Goal: Check status: Check status

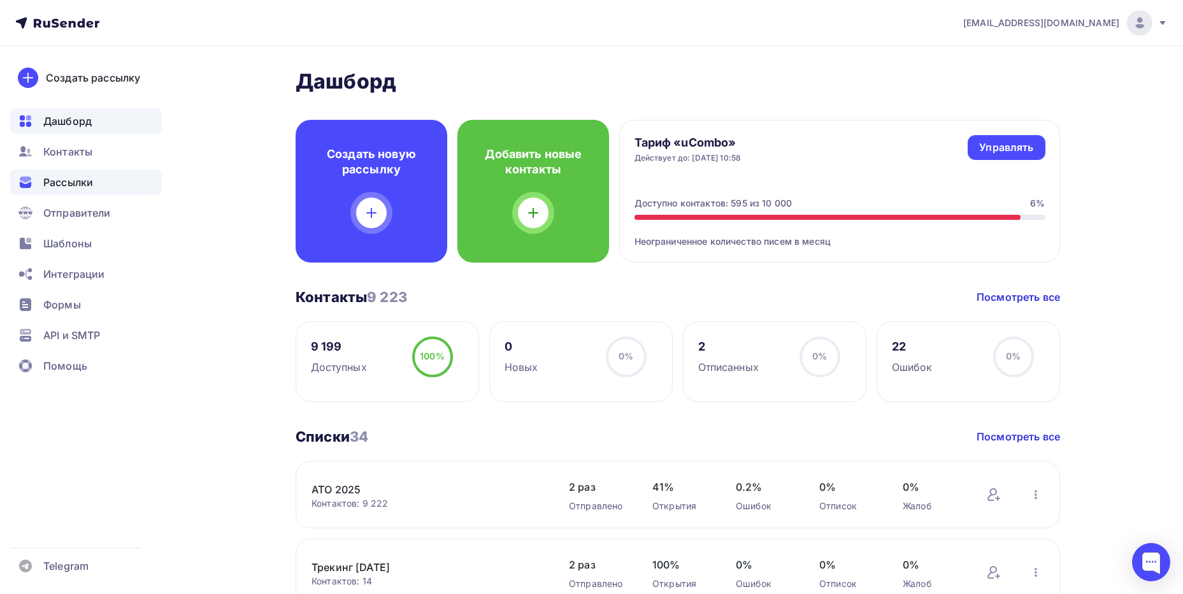
click at [66, 185] on span "Рассылки" at bounding box center [68, 182] width 50 height 15
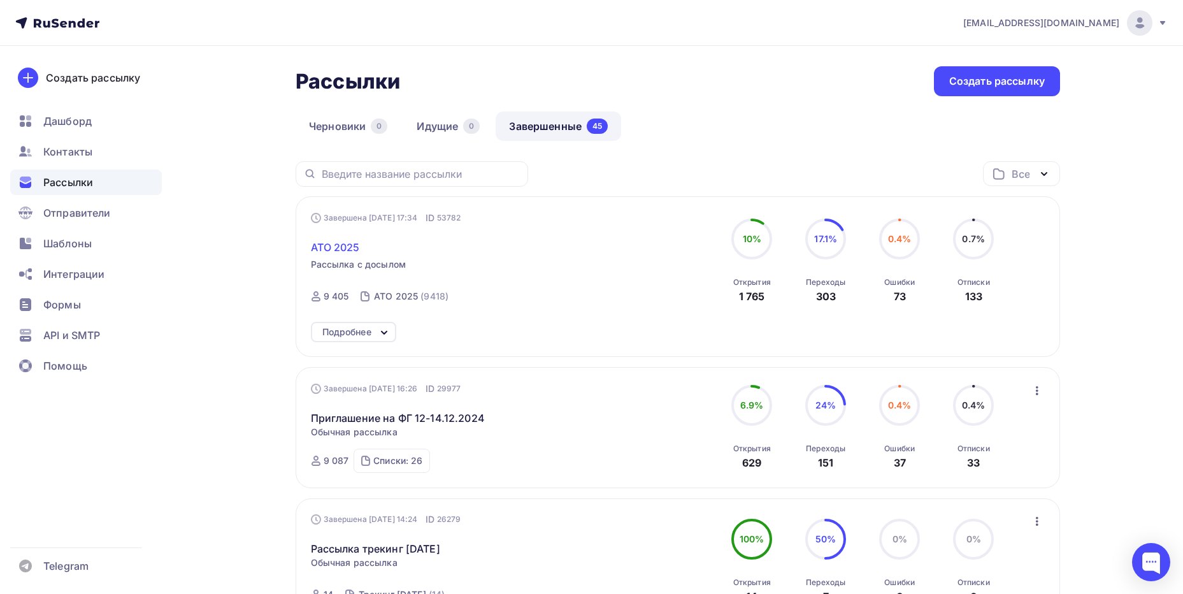
click at [331, 247] on span "ATO 2025" at bounding box center [335, 247] width 49 height 15
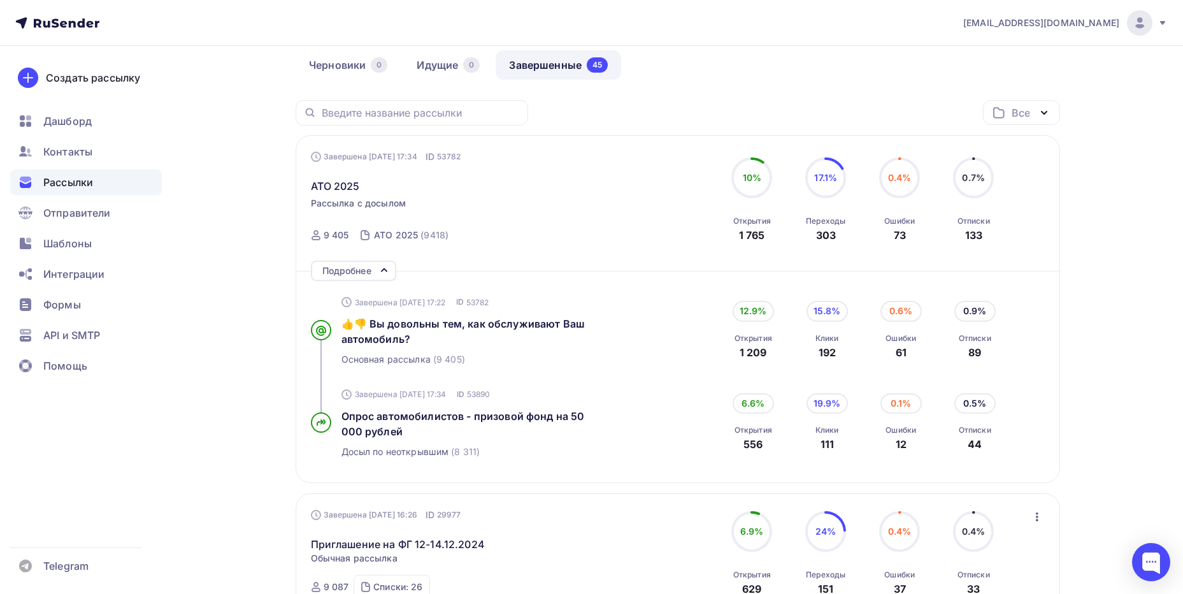
scroll to position [106, 0]
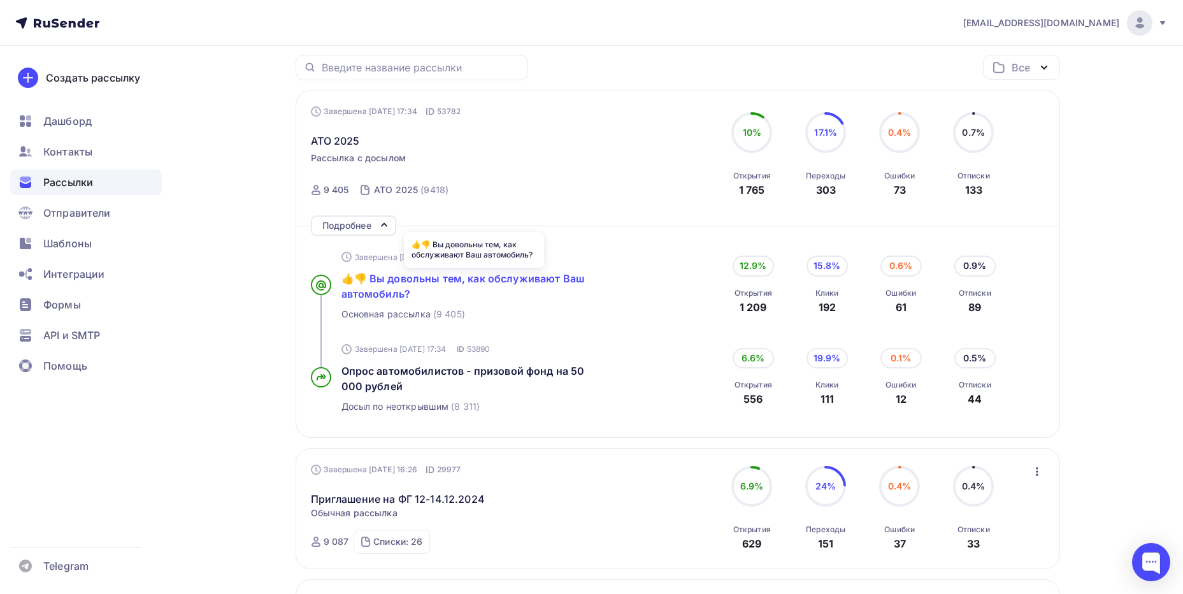
click at [440, 282] on span "👍👎 Вы довольны тем, как обслуживают Ваш автомобиль?" at bounding box center [463, 286] width 243 height 28
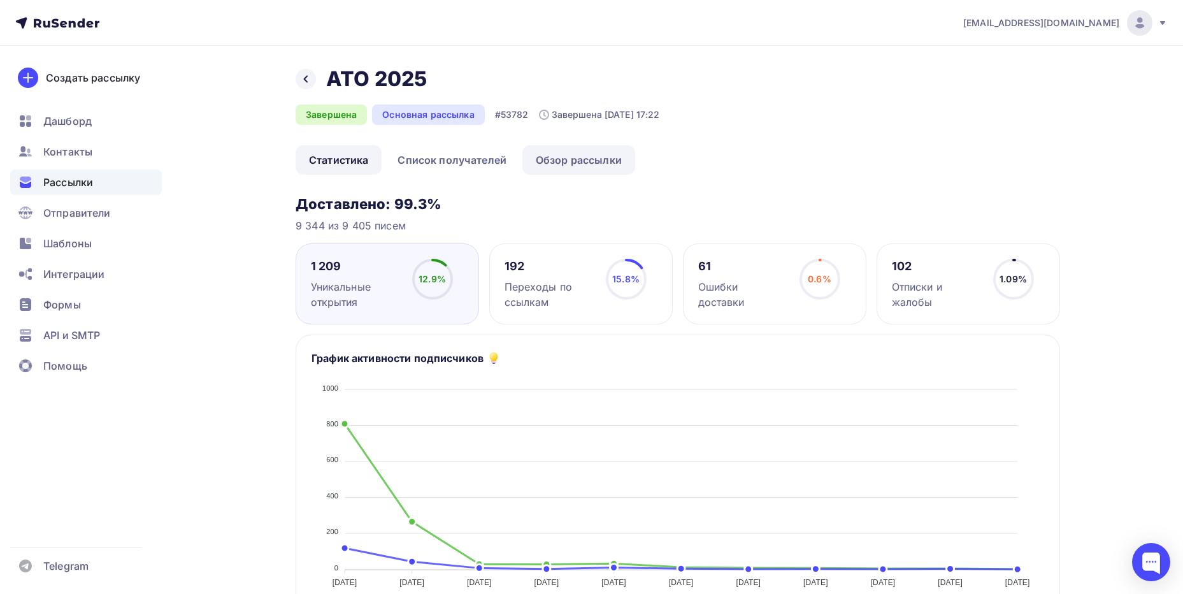
click at [527, 159] on link "Обзор рассылки" at bounding box center [579, 159] width 113 height 29
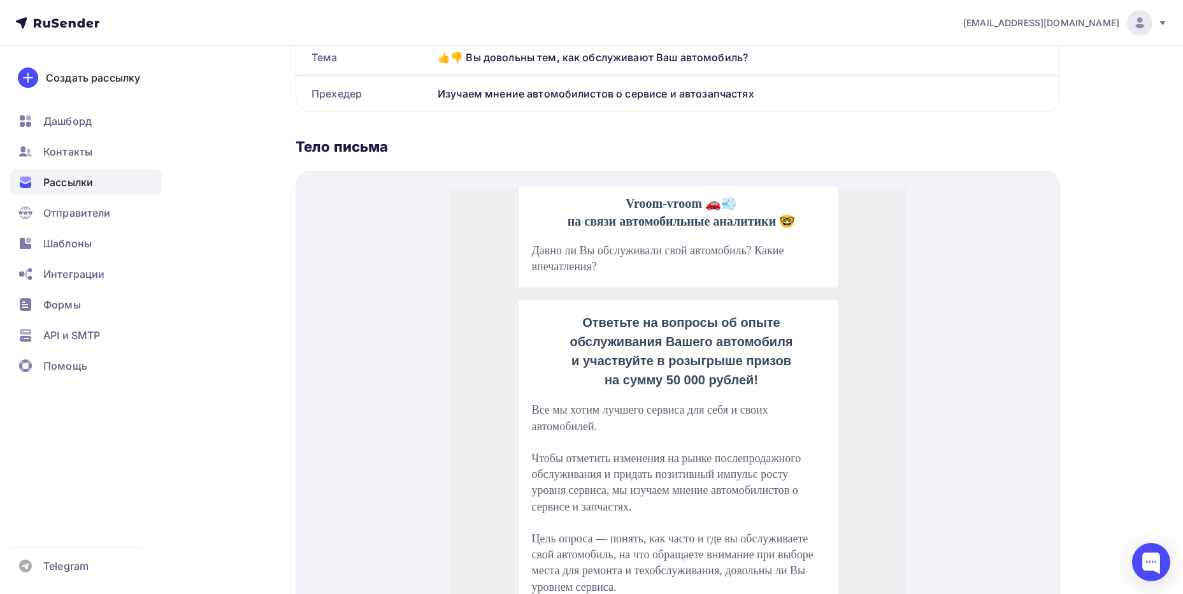
scroll to position [106, 0]
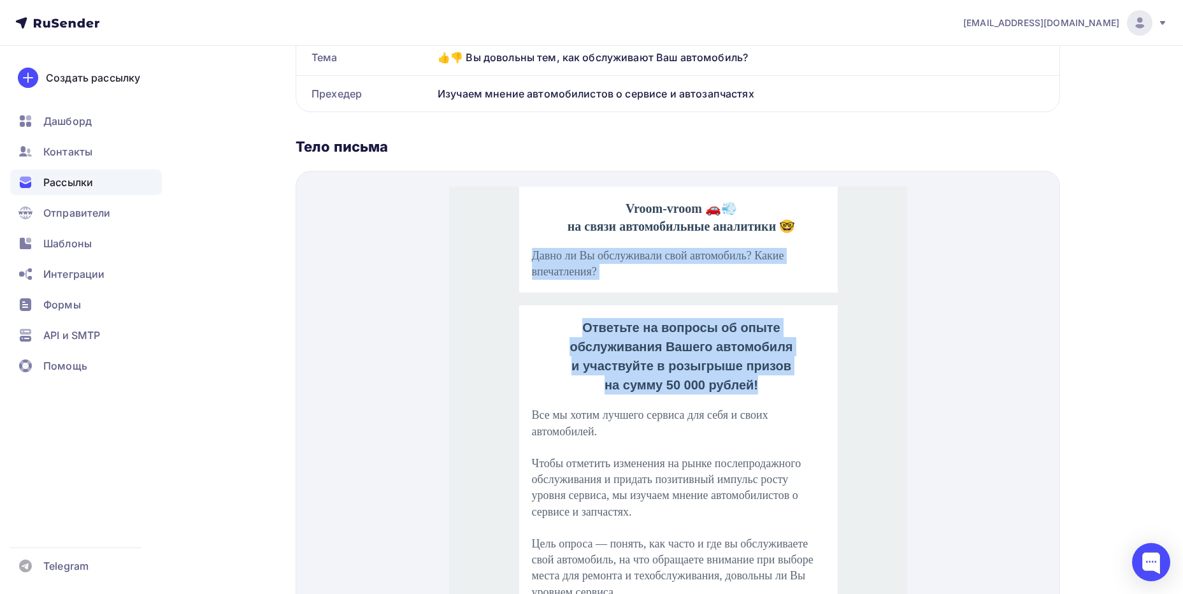
drag, startPoint x: 526, startPoint y: 242, endPoint x: 755, endPoint y: 372, distance: 263.1
copy td "Давно ли Вы обслуживали свой автомобиль? Какие впечатления? Ответьте на вопросы…"
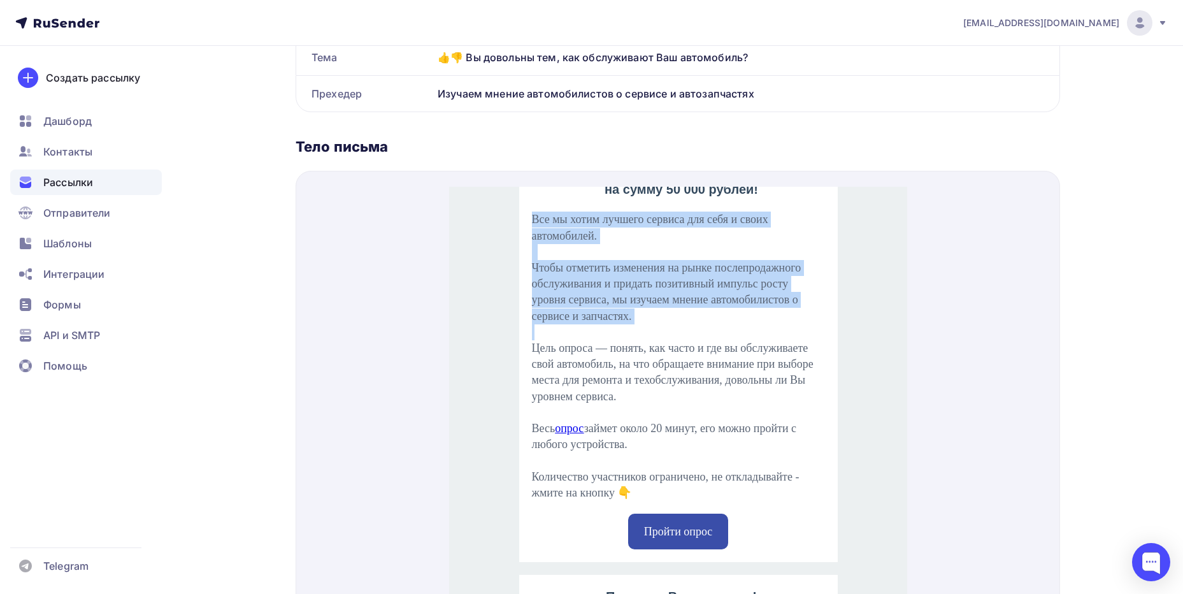
scroll to position [425, 0]
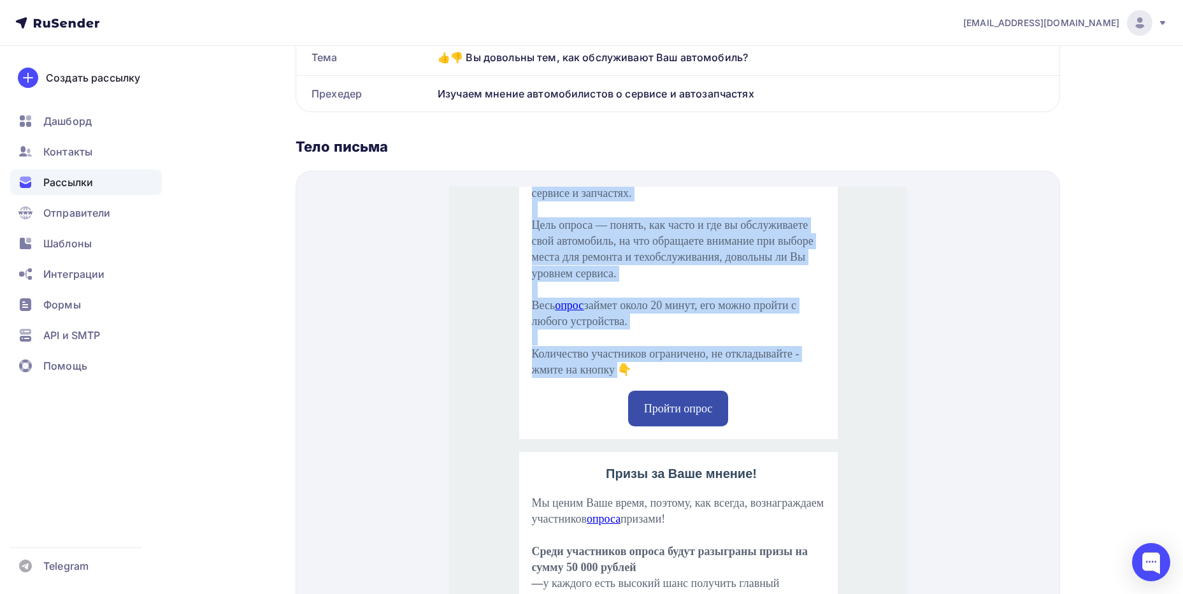
drag, startPoint x: 528, startPoint y: 293, endPoint x: 728, endPoint y: 383, distance: 219.9
click at [728, 363] on div "Все мы хотим лучшего сервиса для себя и своих автомобилей. Чтобы отметить измен…" at bounding box center [677, 217] width 293 height 289
copy div "Все мы хотим лучшего сервиса для себя и своих автомобилей. Чтобы отметить измен…"
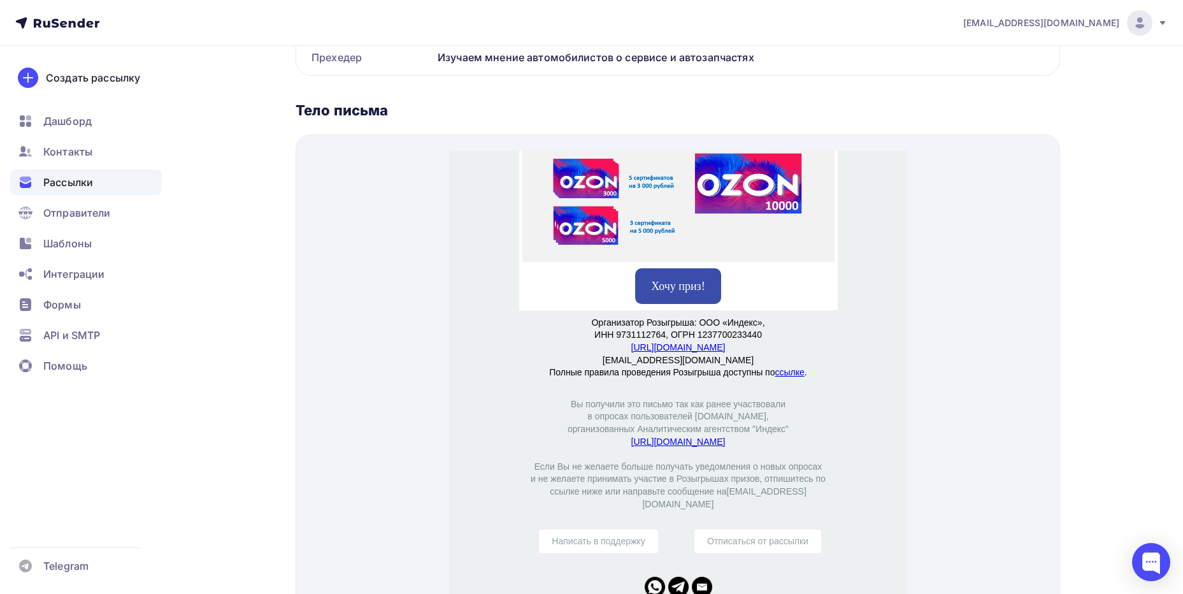
scroll to position [236, 0]
